Goal: Task Accomplishment & Management: Manage account settings

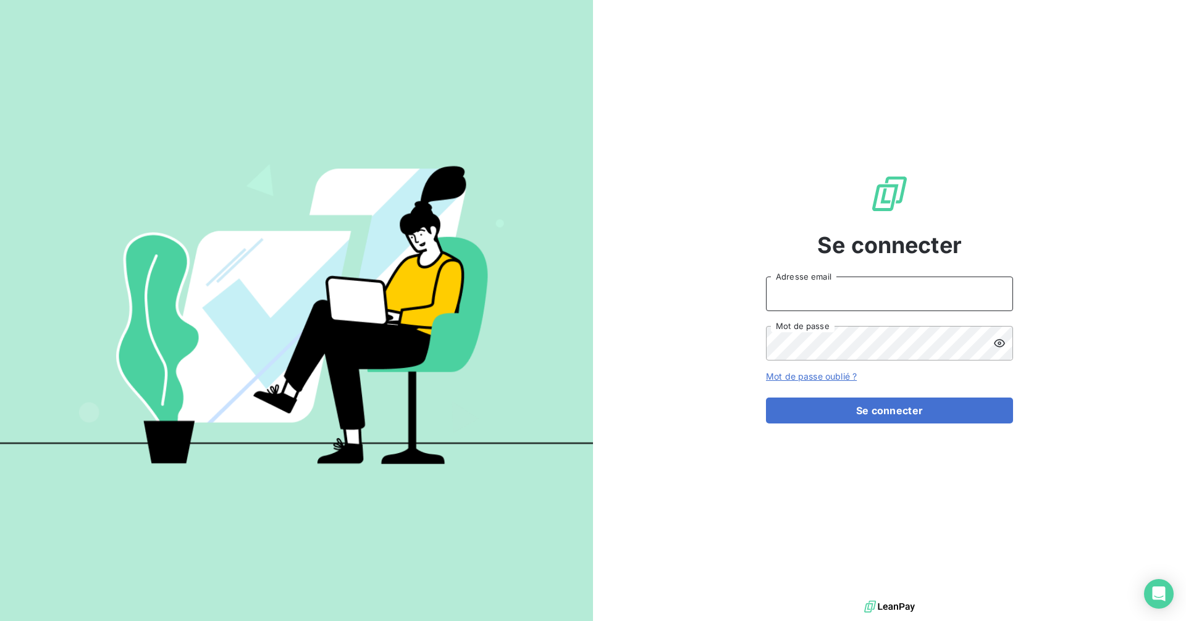
drag, startPoint x: 0, startPoint y: 0, endPoint x: 851, endPoint y: 290, distance: 899.5
click at [851, 289] on input "Adresse email" at bounding box center [889, 294] width 247 height 35
click at [766, 398] on button "Se connecter" at bounding box center [889, 411] width 247 height 26
type input "[EMAIL_ADDRESS][DOMAIN_NAME]"
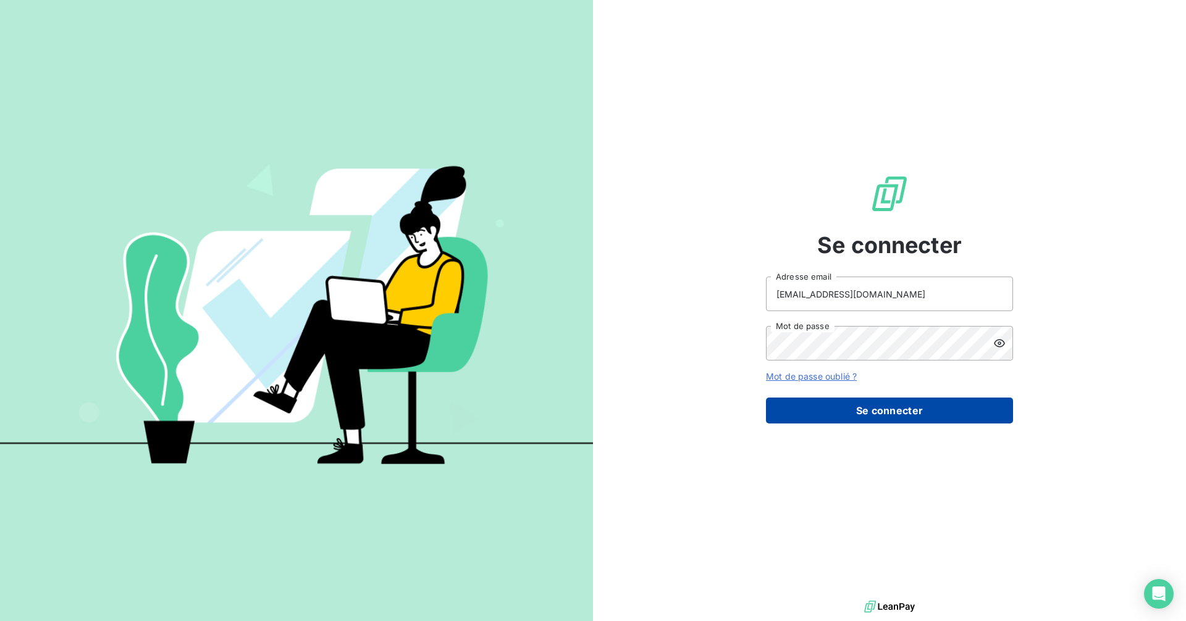
click at [852, 403] on button "Se connecter" at bounding box center [889, 411] width 247 height 26
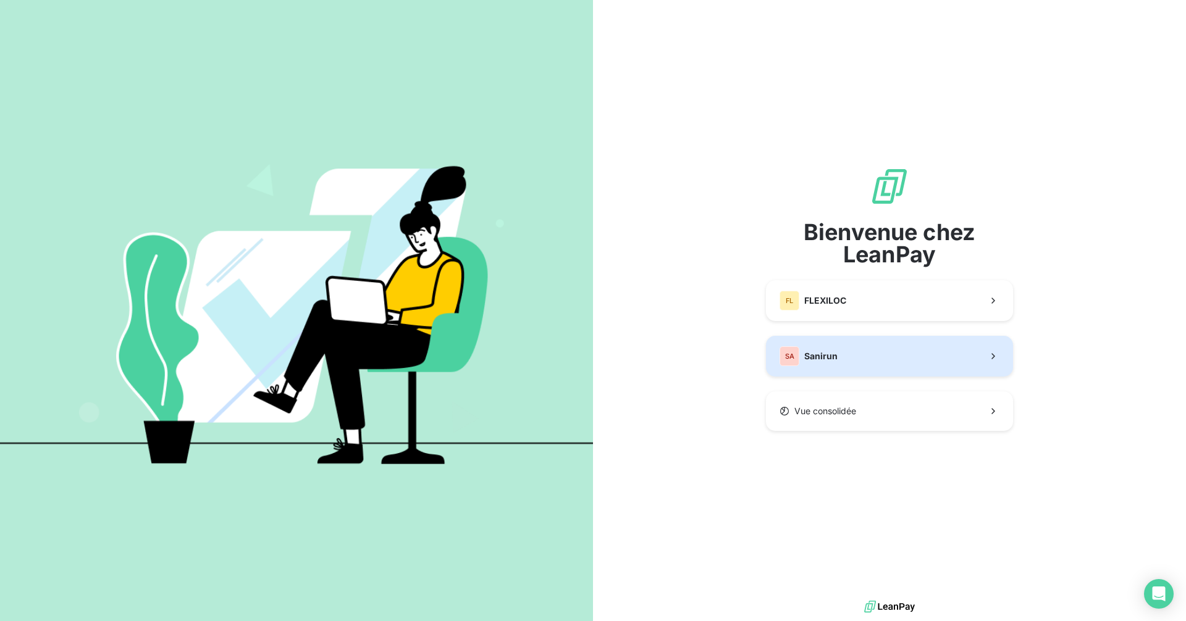
click at [829, 348] on div "SA Sanirun" at bounding box center [809, 357] width 58 height 20
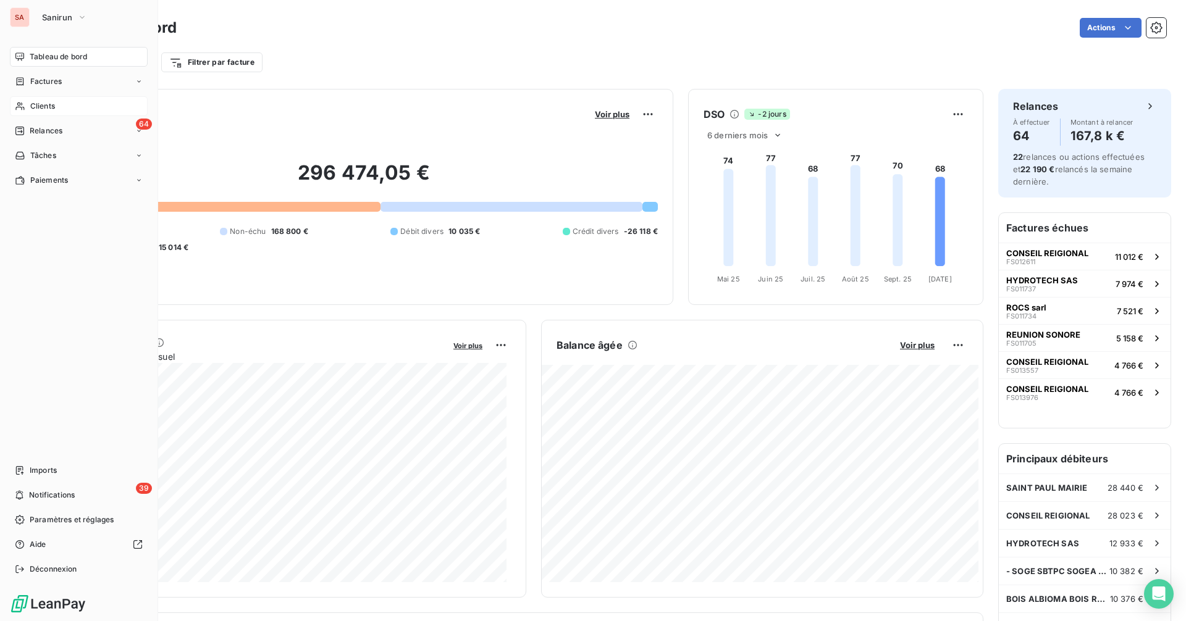
click at [45, 109] on span "Clients" at bounding box center [42, 106] width 25 height 11
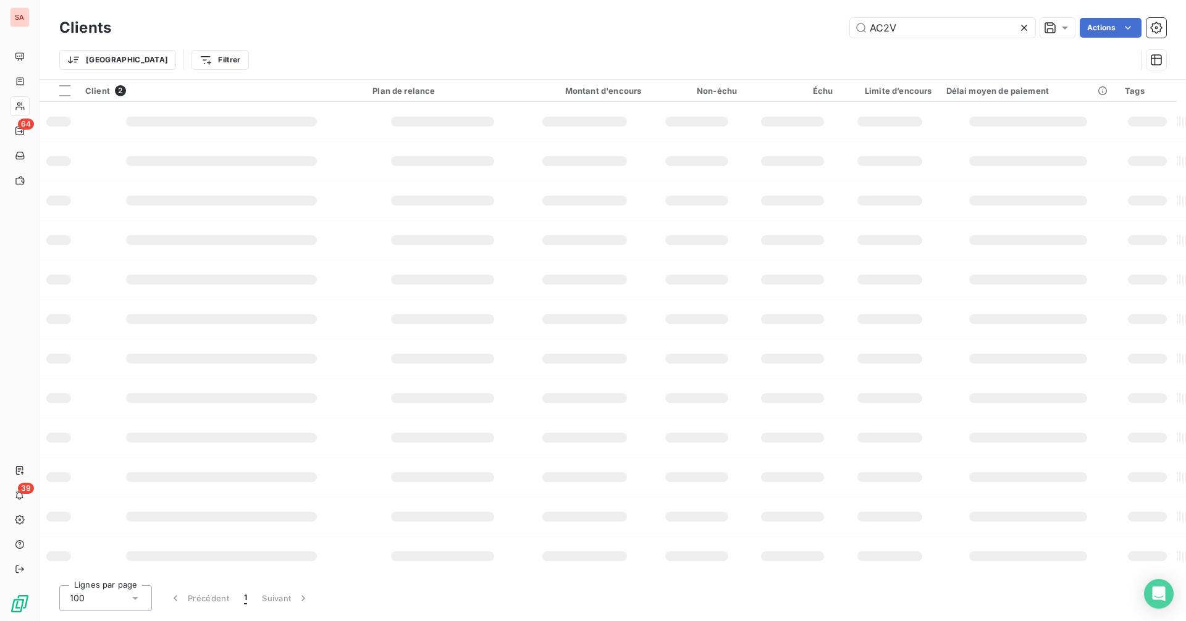
drag, startPoint x: 889, startPoint y: 32, endPoint x: 789, endPoint y: 56, distance: 103.1
click at [789, 56] on div "Clients AC2V Actions Trier Filtrer" at bounding box center [612, 47] width 1107 height 64
type input "BETCR"
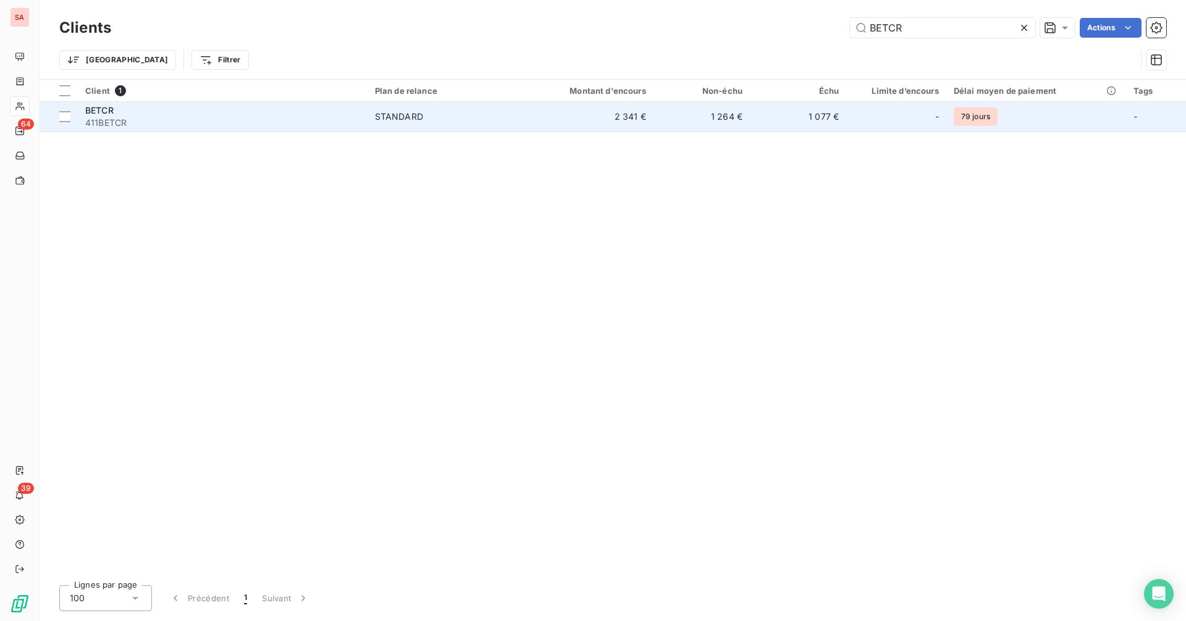
click at [437, 116] on span "STANDARD" at bounding box center [446, 117] width 142 height 12
